Goal: Task Accomplishment & Management: Complete application form

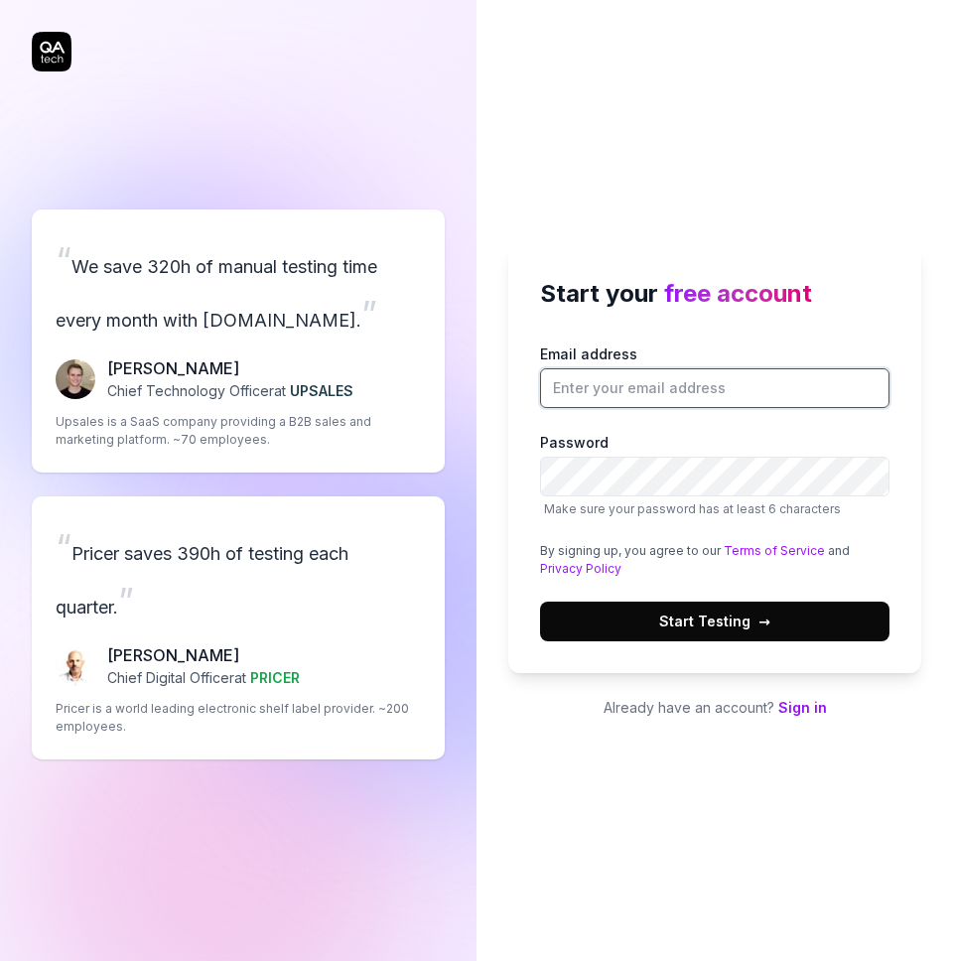
click at [666, 383] on input "Email address" at bounding box center [714, 388] width 349 height 40
type input "[EMAIL_ADDRESS][DOMAIN_NAME]"
click at [728, 637] on button "Start Testing →" at bounding box center [714, 621] width 349 height 40
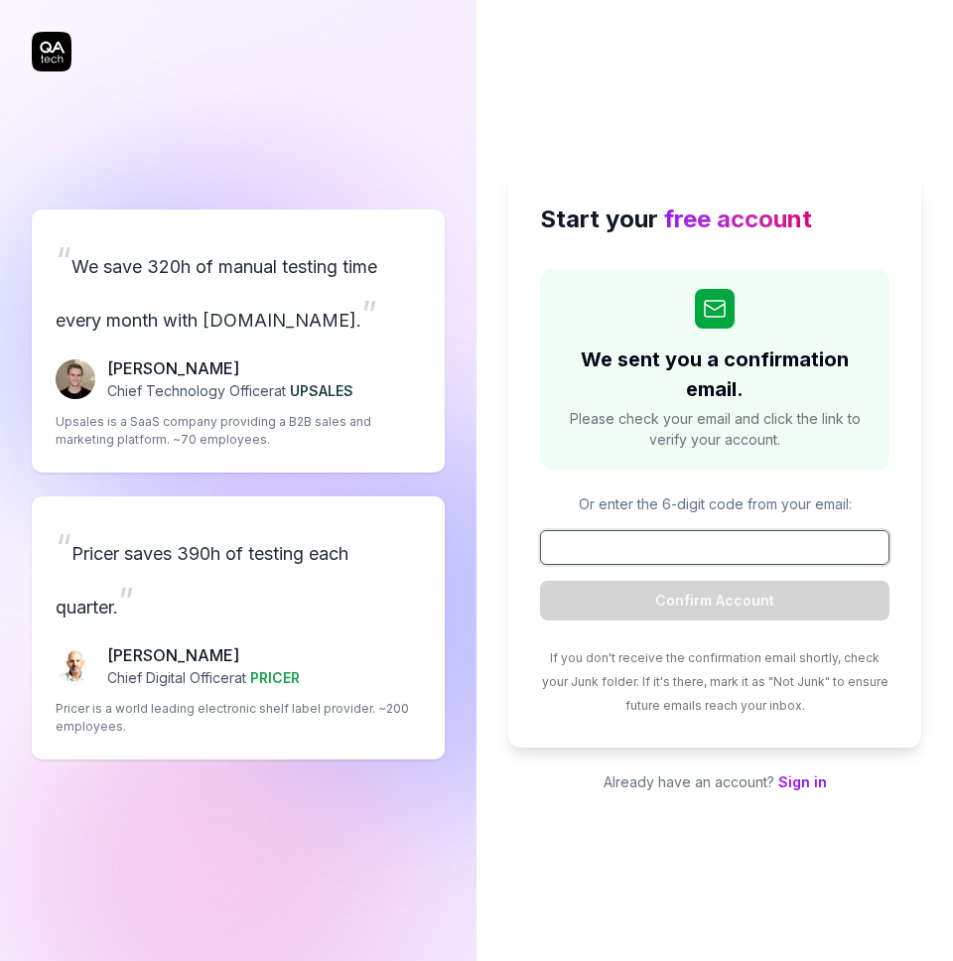
paste input "136116"
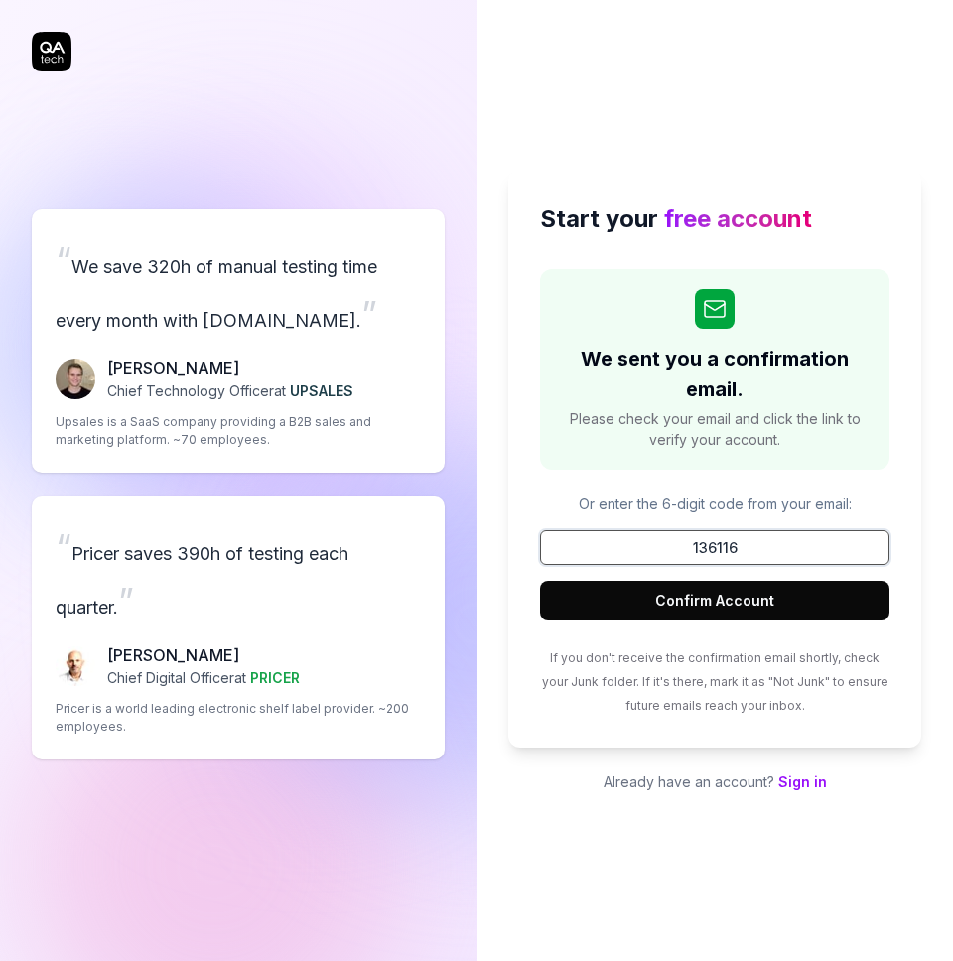
type input "136116"
click at [749, 608] on button "Confirm Account" at bounding box center [714, 601] width 349 height 40
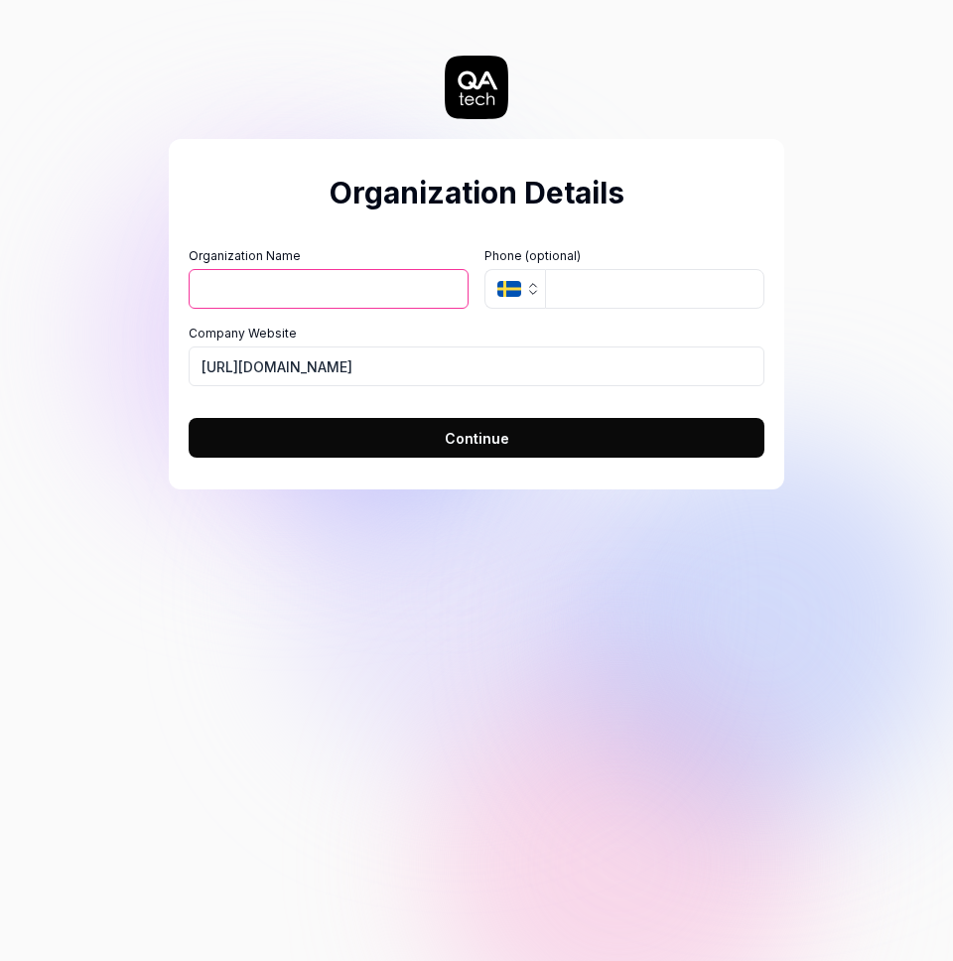
click at [284, 298] on input "Organization Name" at bounding box center [329, 289] width 280 height 40
type input "[PERSON_NAME]"
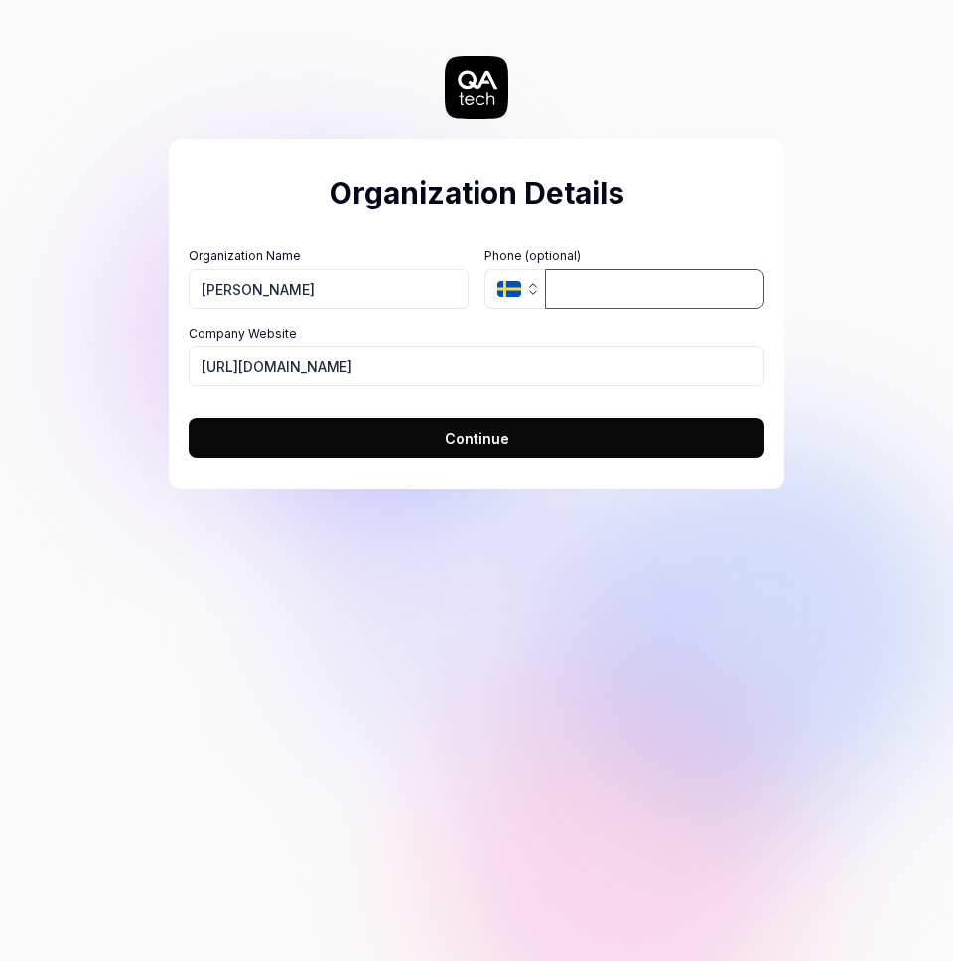
type input "46 70 487 25 18"
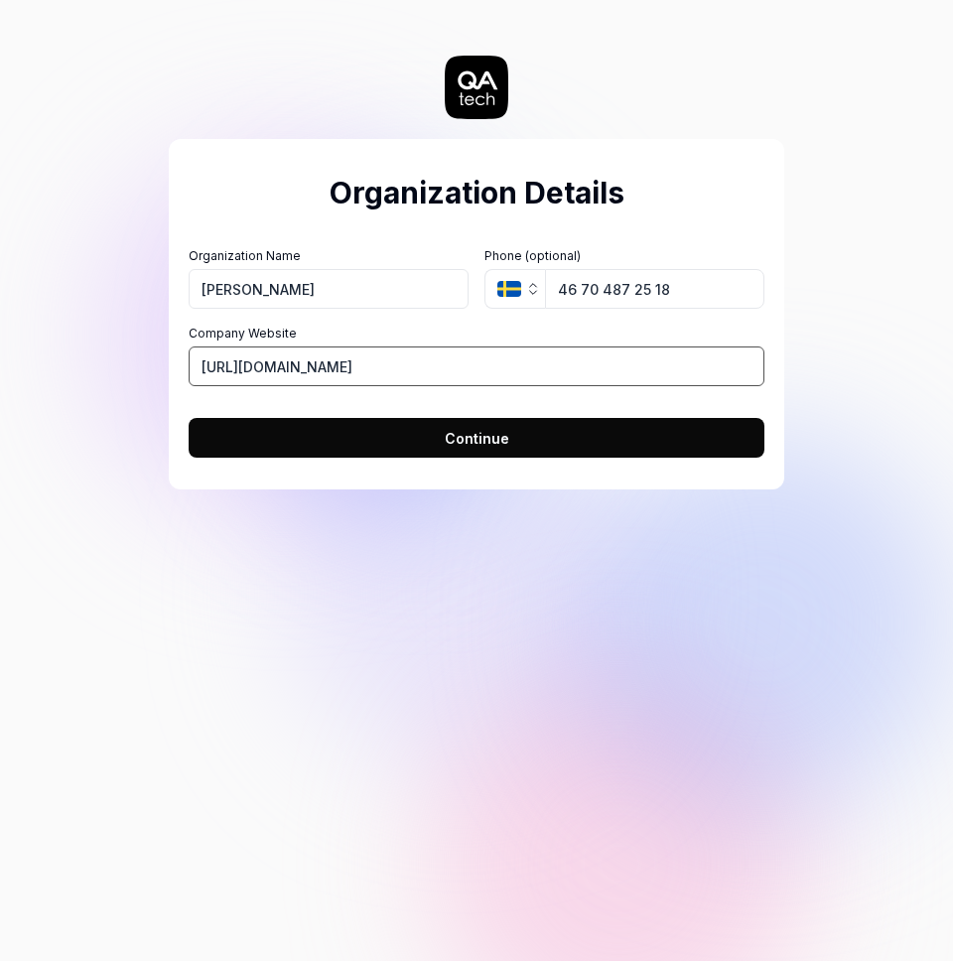
type input "Jobylon"
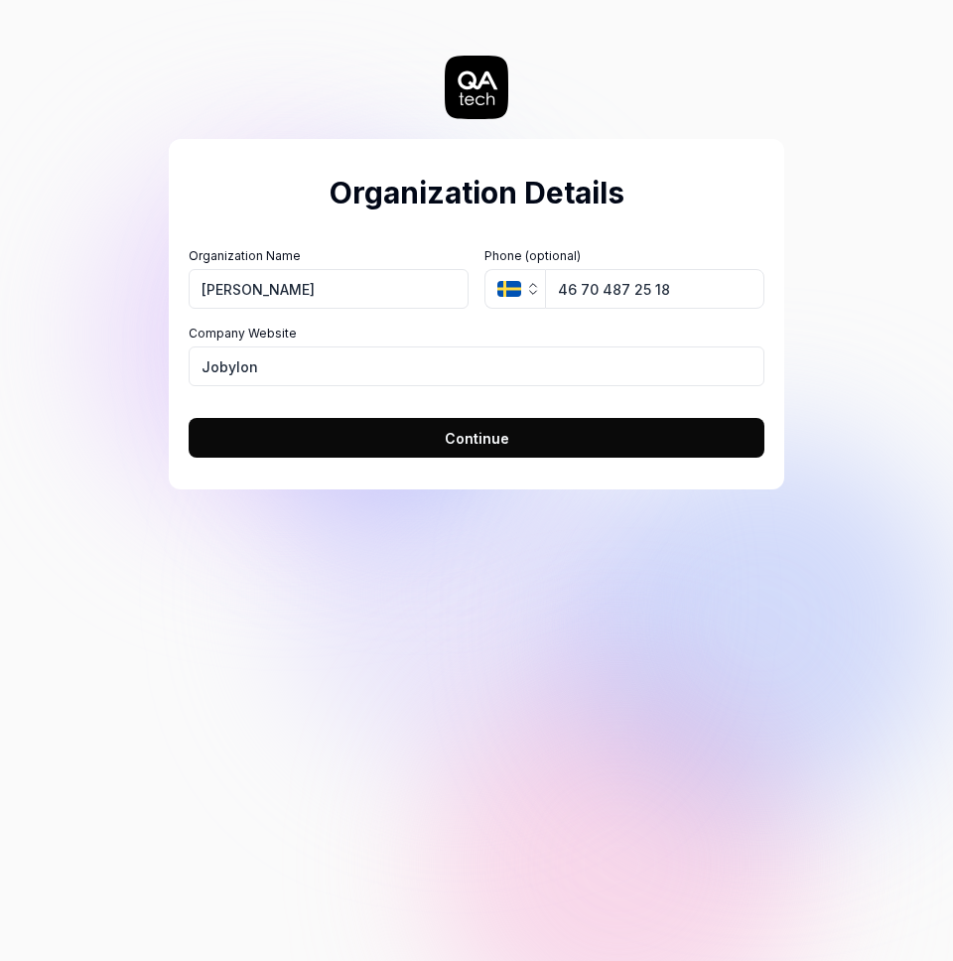
click at [513, 291] on icon "button" at bounding box center [509, 289] width 24 height 16
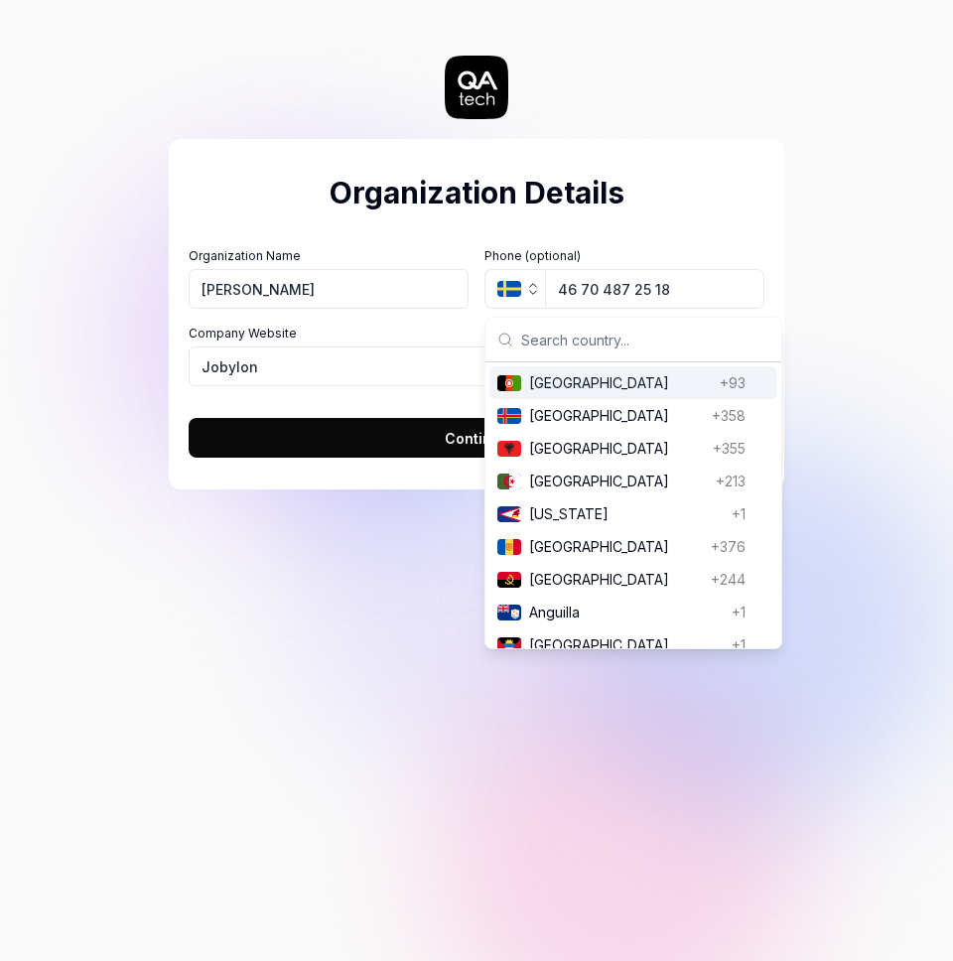
click at [513, 291] on icon "button" at bounding box center [509, 289] width 24 height 16
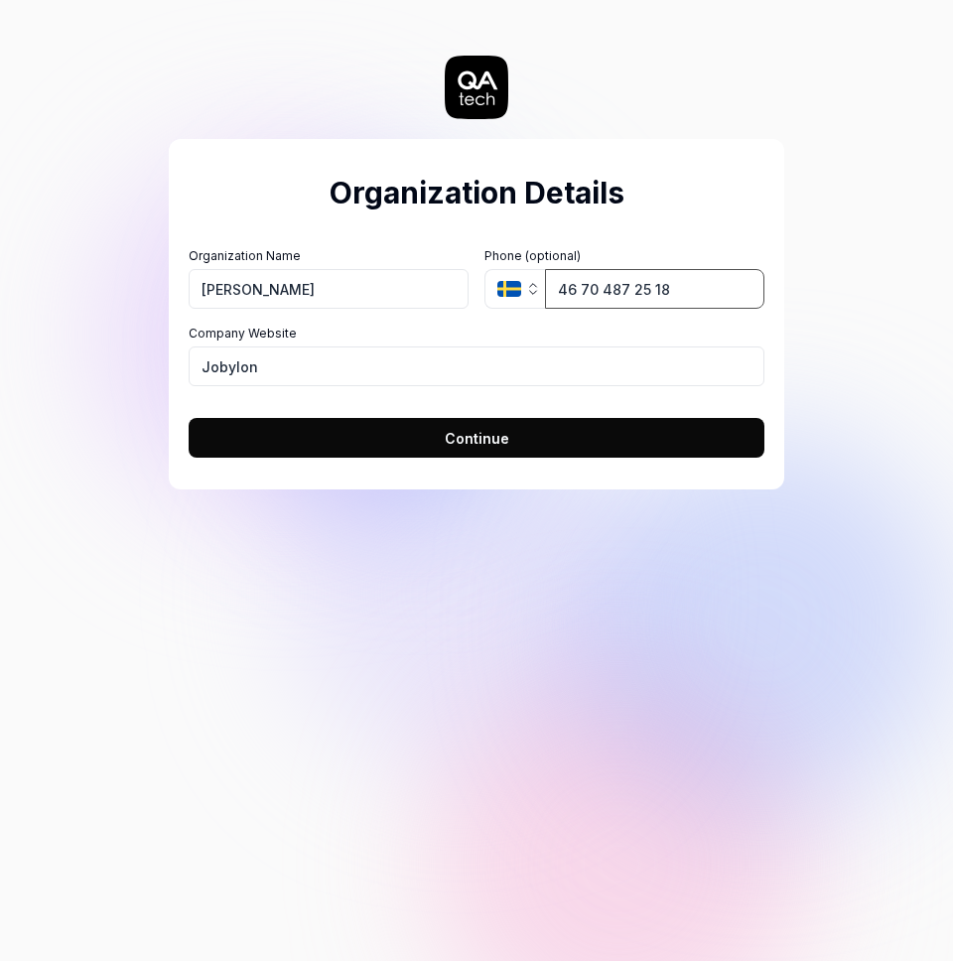
click at [581, 284] on input "46 70 487 25 18" at bounding box center [654, 289] width 219 height 40
type input "46 70 487 25 18"
drag, startPoint x: 285, startPoint y: 377, endPoint x: 63, endPoint y: 337, distance: 225.8
click at [65, 337] on div "Organization Details Organization Name [PERSON_NAME] Organization Logo (Square …" at bounding box center [476, 480] width 953 height 961
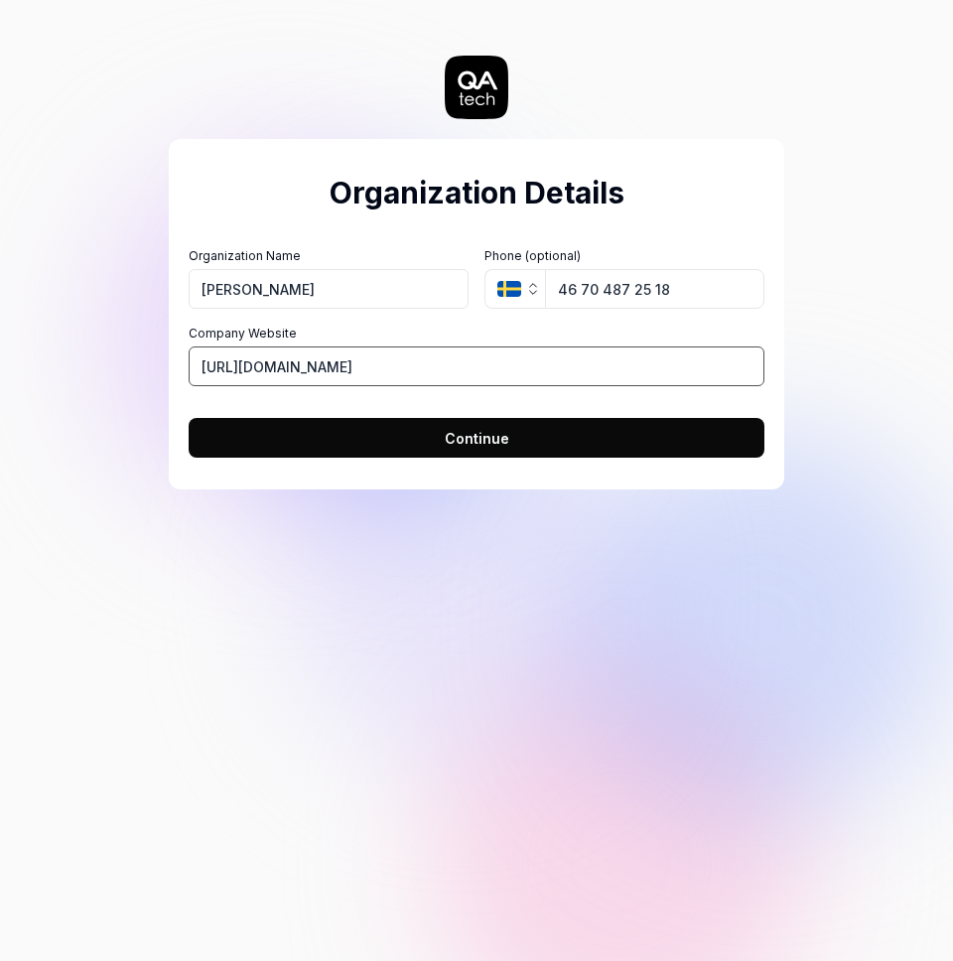
type input "[URL][DOMAIN_NAME]"
click at [557, 293] on input "46 70 487 25 18" at bounding box center [654, 289] width 219 height 40
type input "46 70 487 25 18"
click at [584, 438] on button "Continue" at bounding box center [477, 438] width 576 height 40
